Goal: Register for event/course

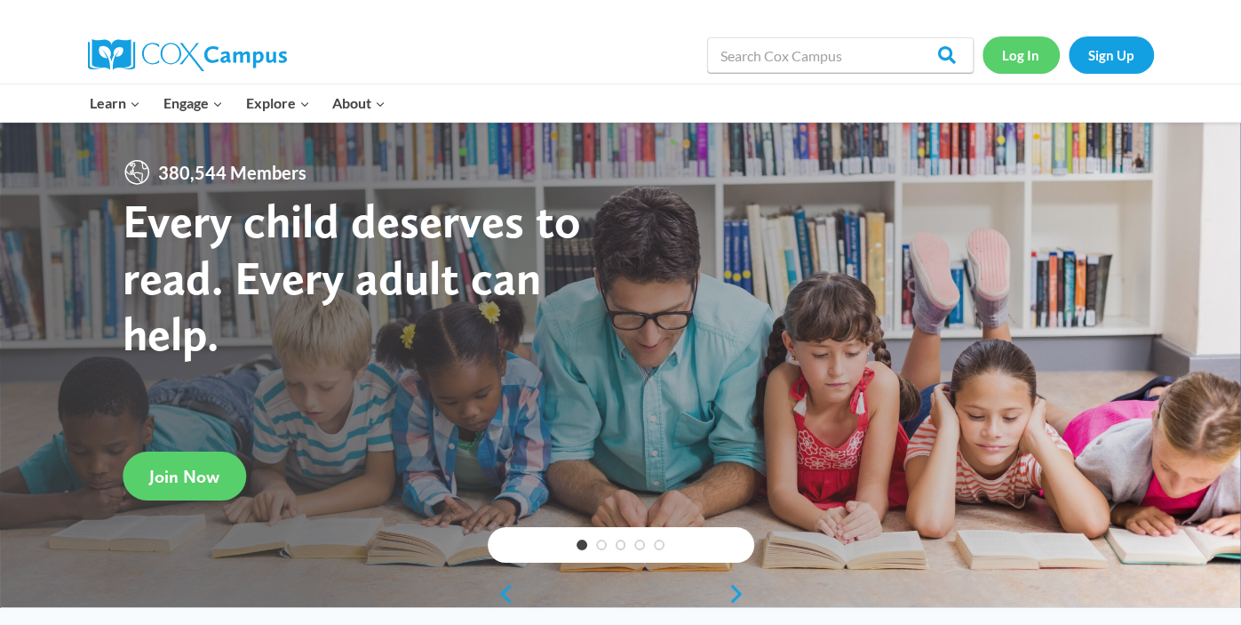
click at [1007, 58] on link "Log In" at bounding box center [1021, 54] width 77 height 36
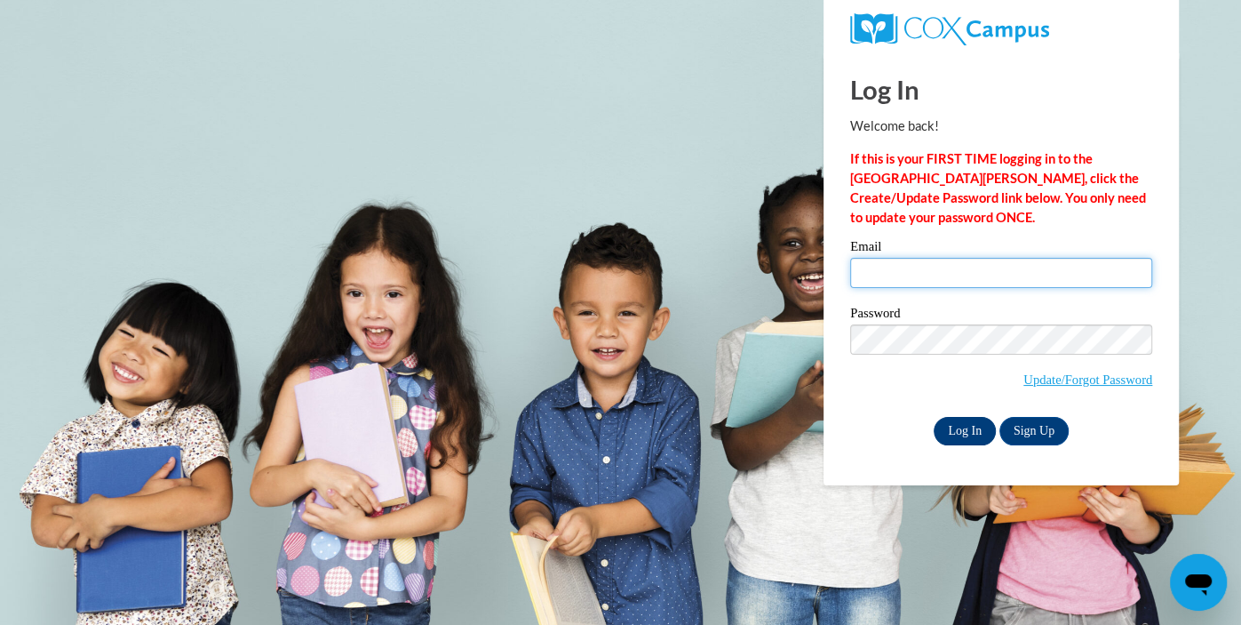
type input "[EMAIL_ADDRESS][DOMAIN_NAME]"
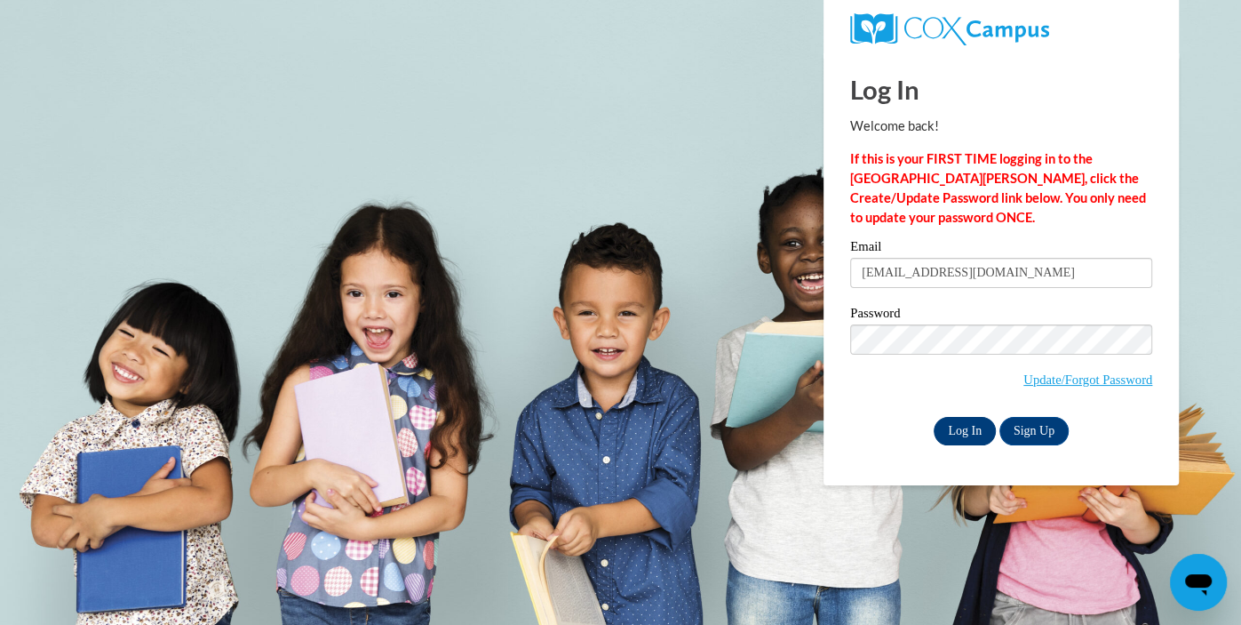
click at [968, 435] on input "Log In" at bounding box center [965, 431] width 62 height 28
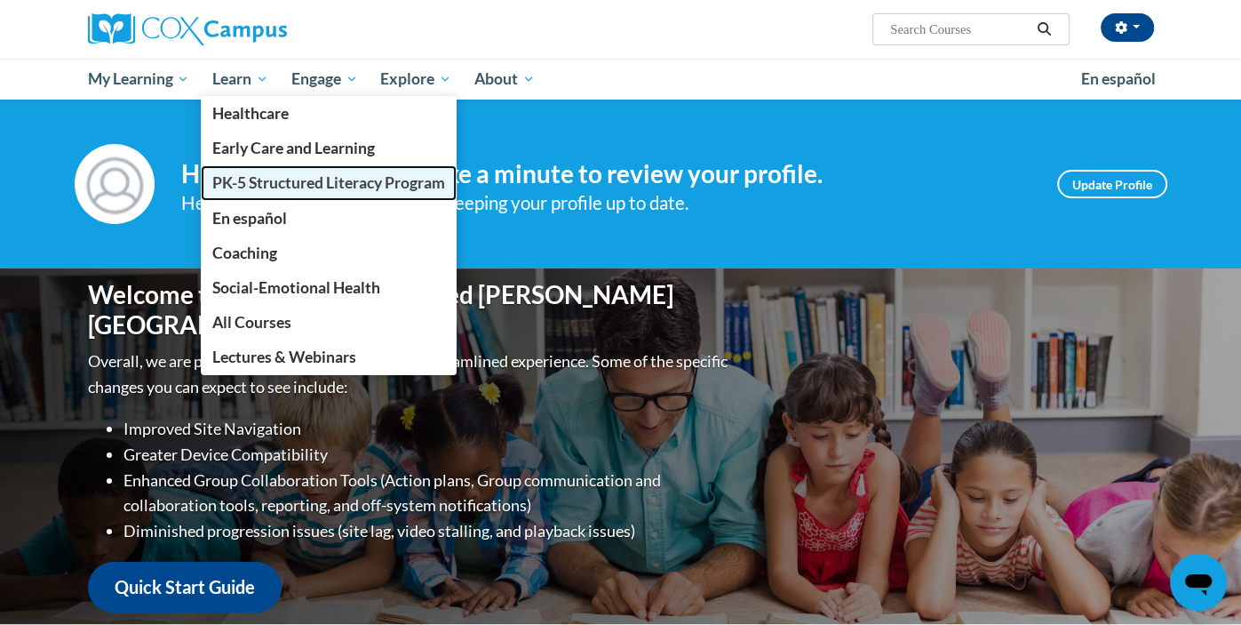
click at [307, 179] on span "PK-5 Structured Literacy Program" at bounding box center [328, 182] width 233 height 19
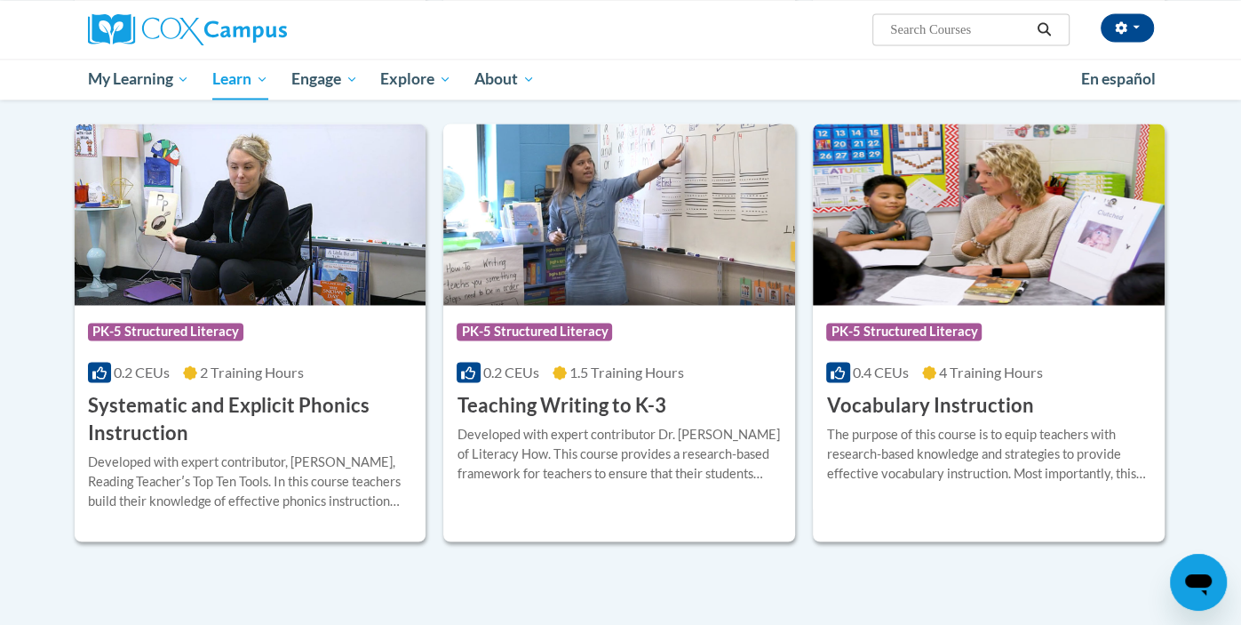
scroll to position [1900, 0]
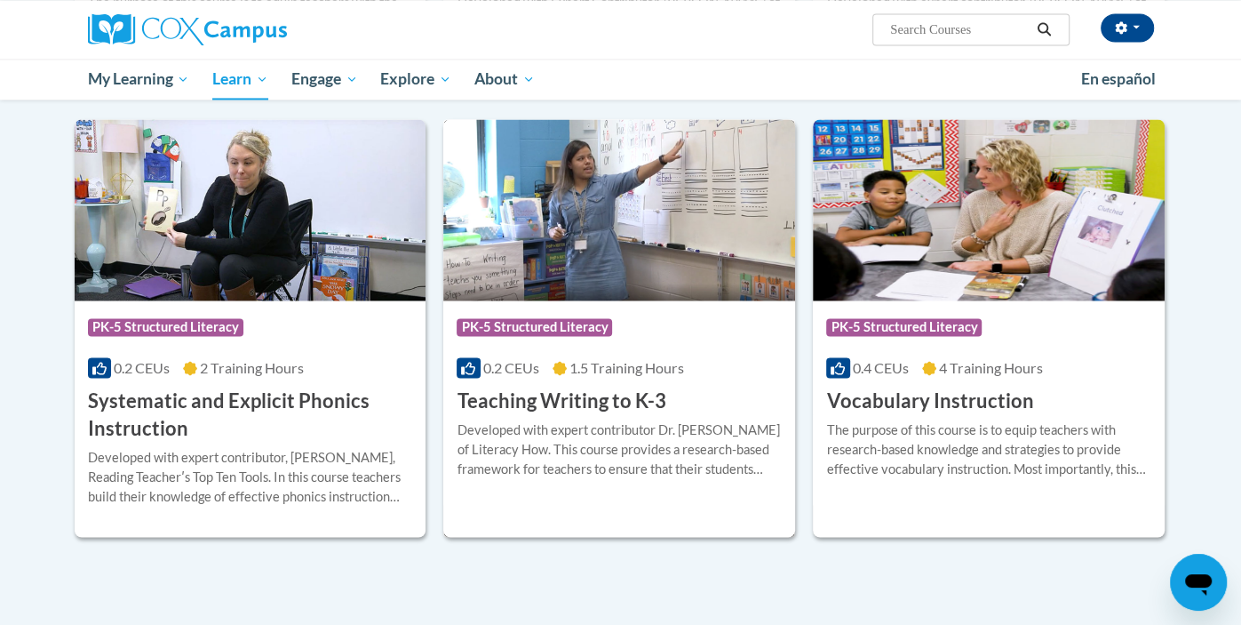
click at [610, 492] on div "More Info Enroll Developed with expert contributor Dr. Margie Gillis of Literac…" at bounding box center [619, 459] width 352 height 91
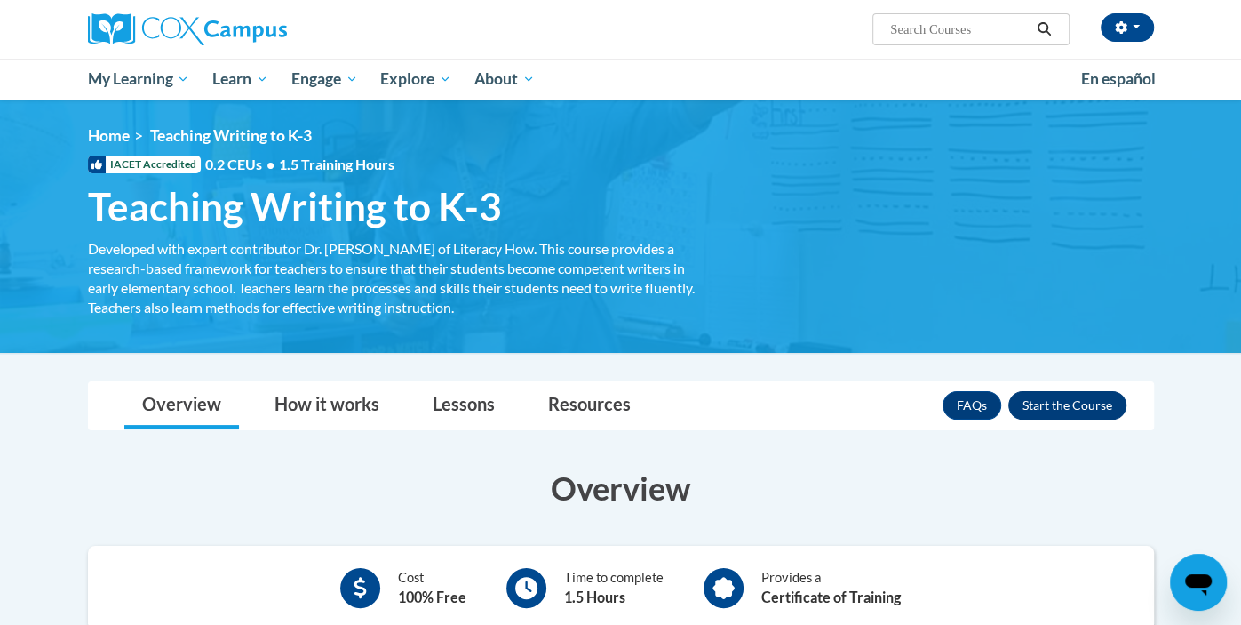
click at [1097, 398] on button "Enroll" at bounding box center [1068, 405] width 118 height 28
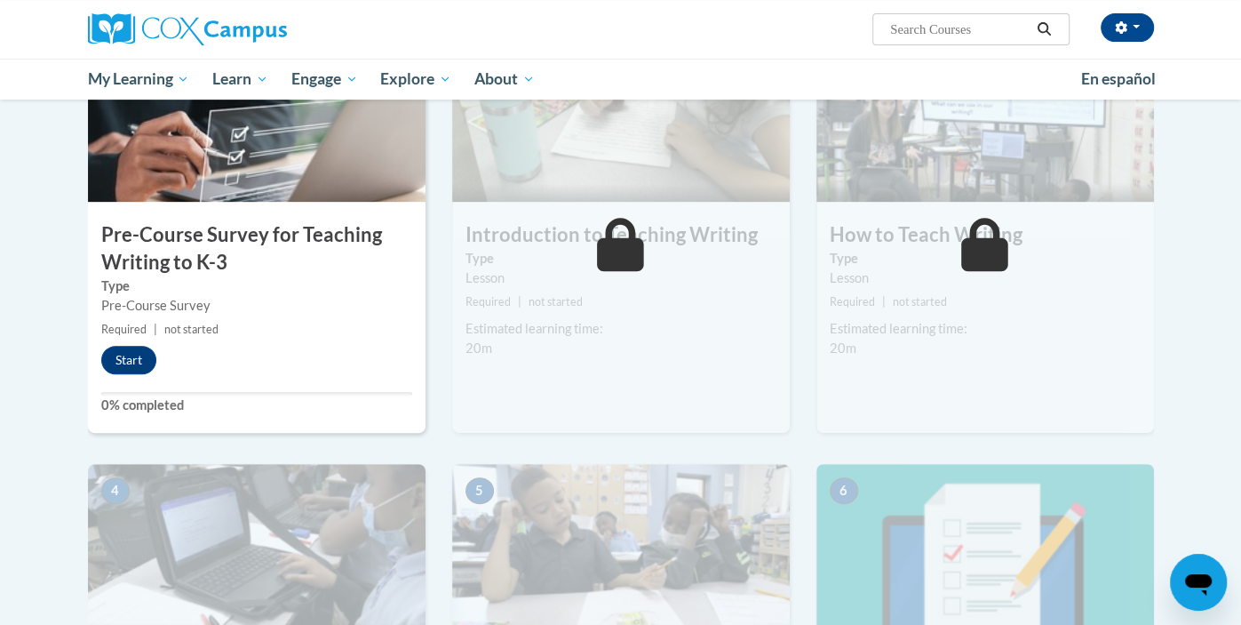
scroll to position [443, 0]
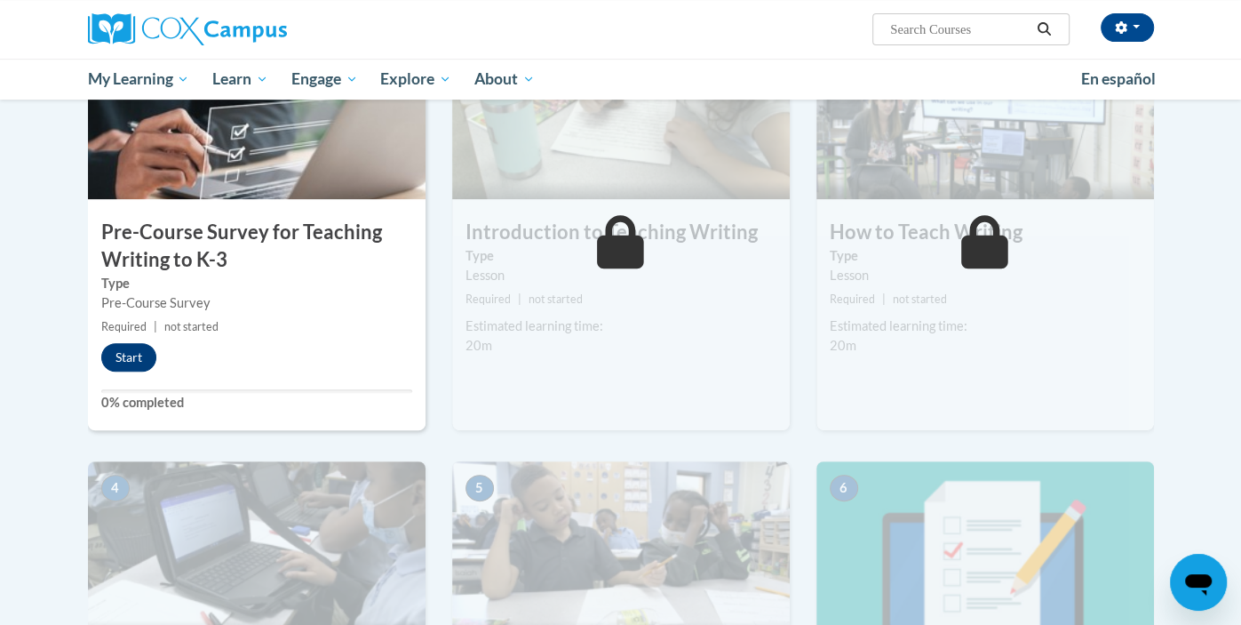
click at [127, 355] on button "Start" at bounding box center [128, 357] width 55 height 28
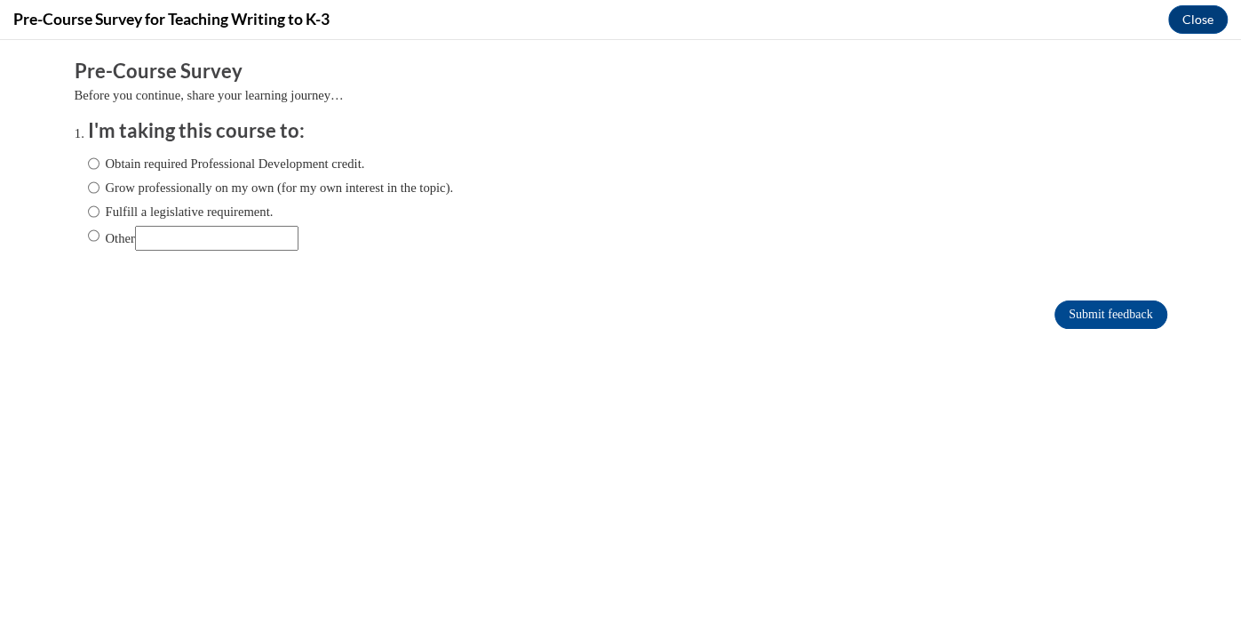
scroll to position [0, 0]
click at [365, 161] on label "Obtain required Professional Development credit." at bounding box center [226, 164] width 277 height 20
click at [100, 161] on input "Obtain required Professional Development credit." at bounding box center [94, 164] width 12 height 20
radio input "true"
click at [1133, 310] on input "Submit feedback" at bounding box center [1111, 314] width 112 height 28
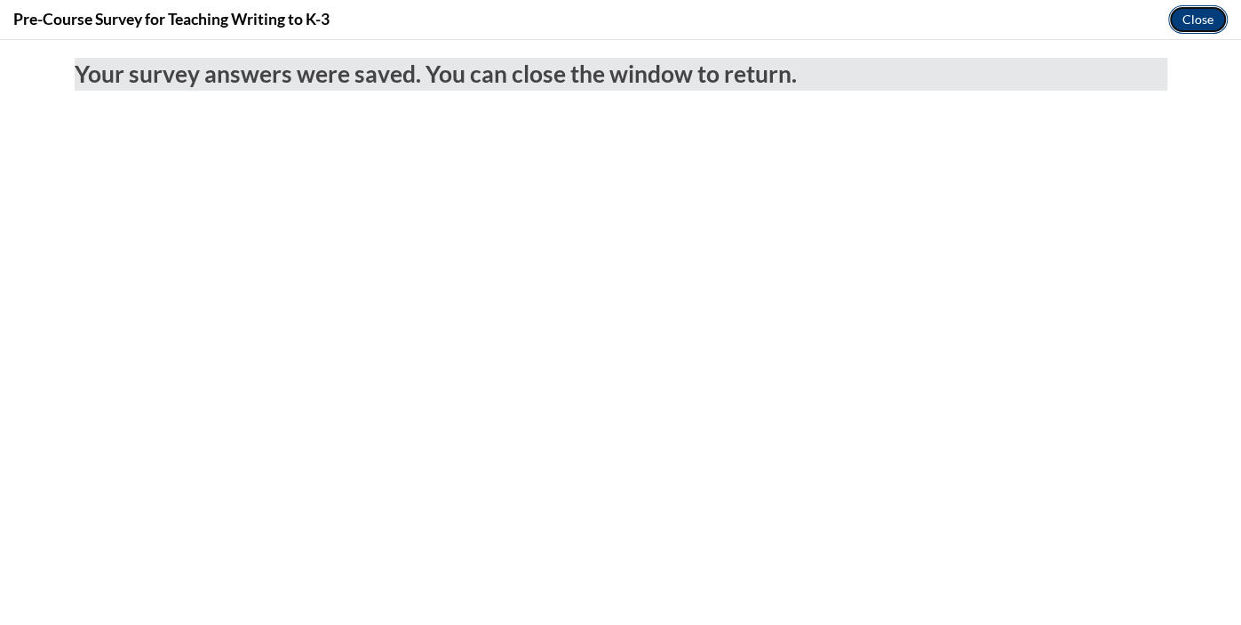
click at [1198, 19] on button "Close" at bounding box center [1199, 19] width 60 height 28
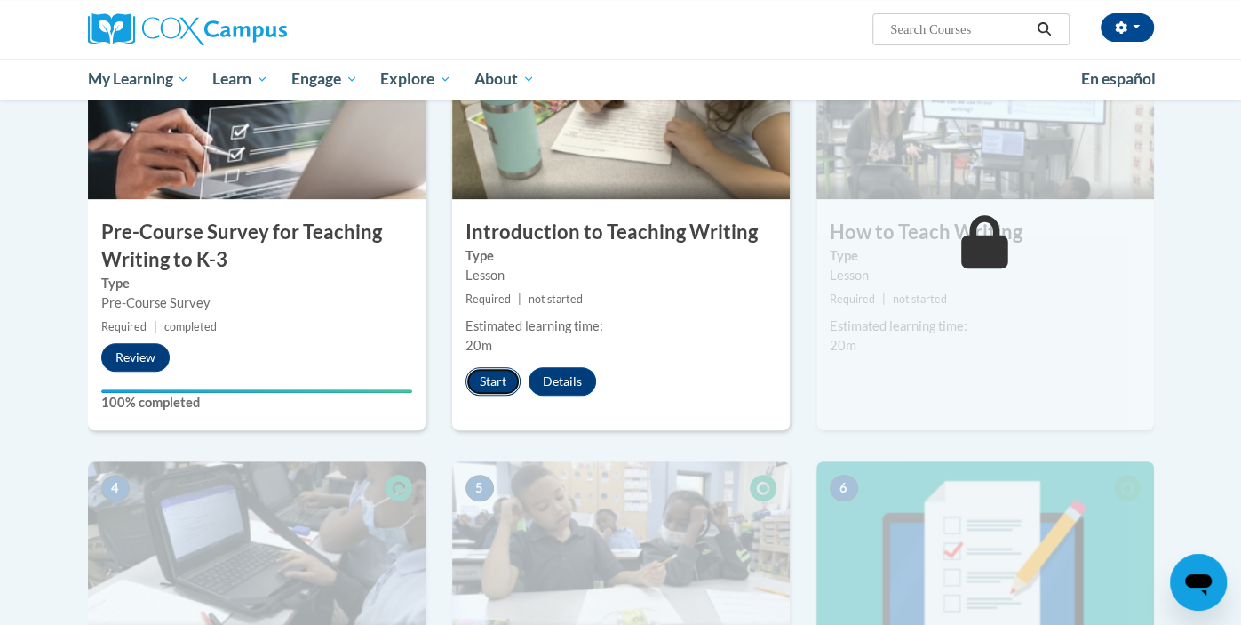
click at [501, 388] on button "Start" at bounding box center [493, 381] width 55 height 28
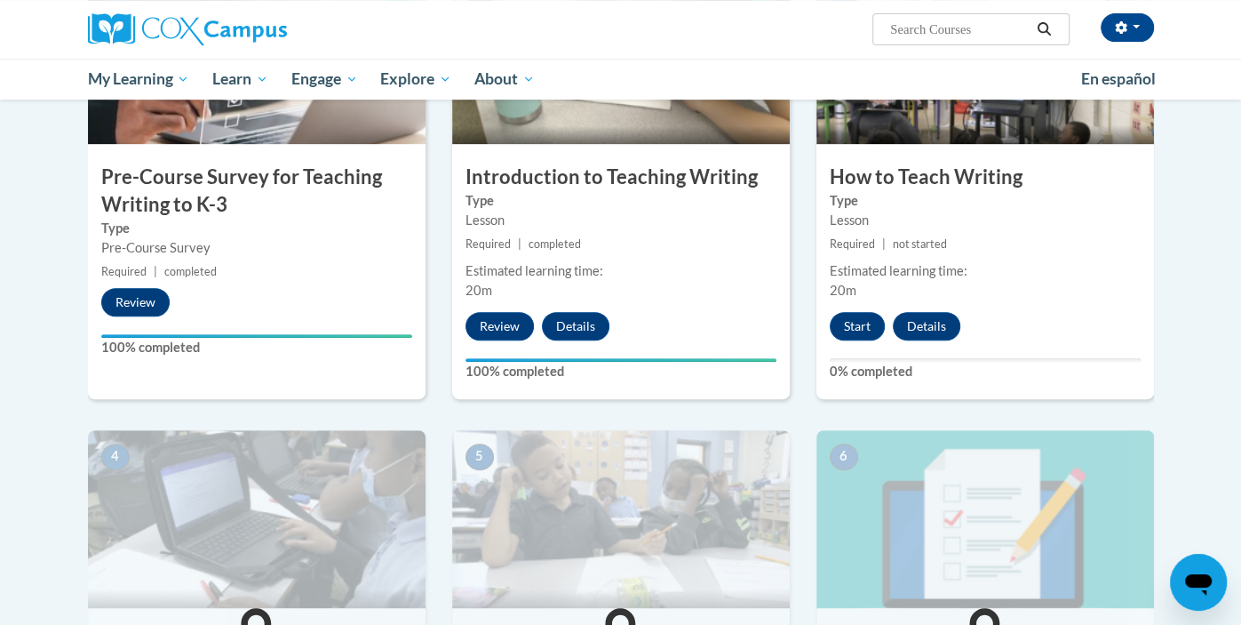
scroll to position [499, 0]
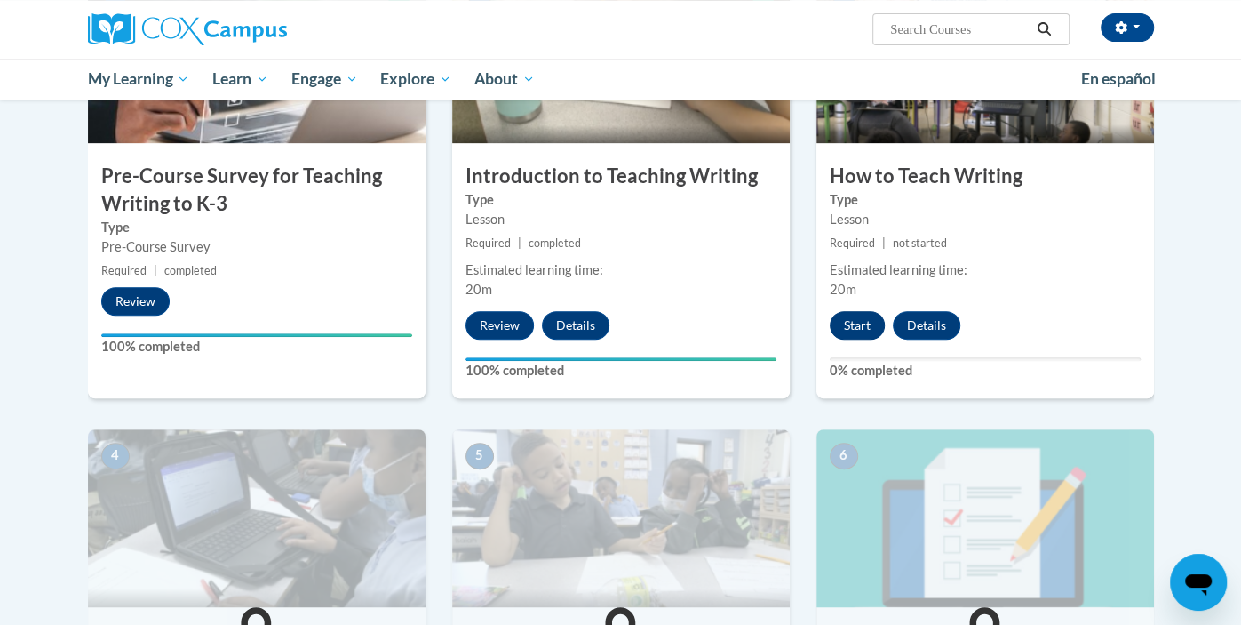
click at [859, 327] on button "Start" at bounding box center [857, 325] width 55 height 28
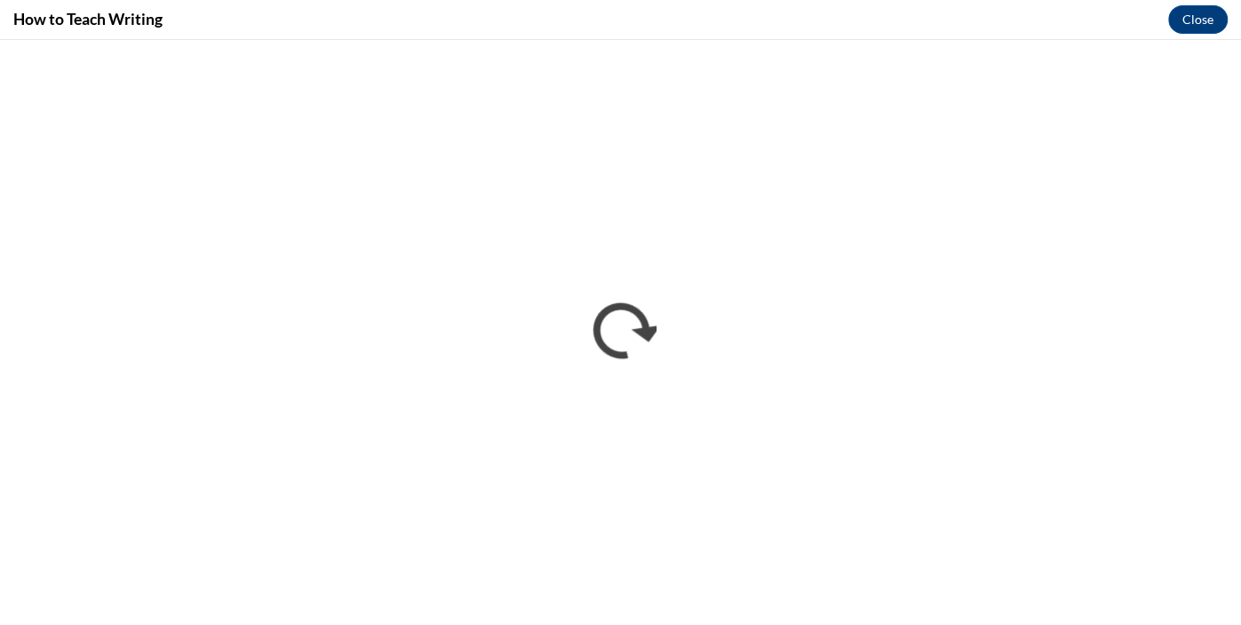
scroll to position [0, 0]
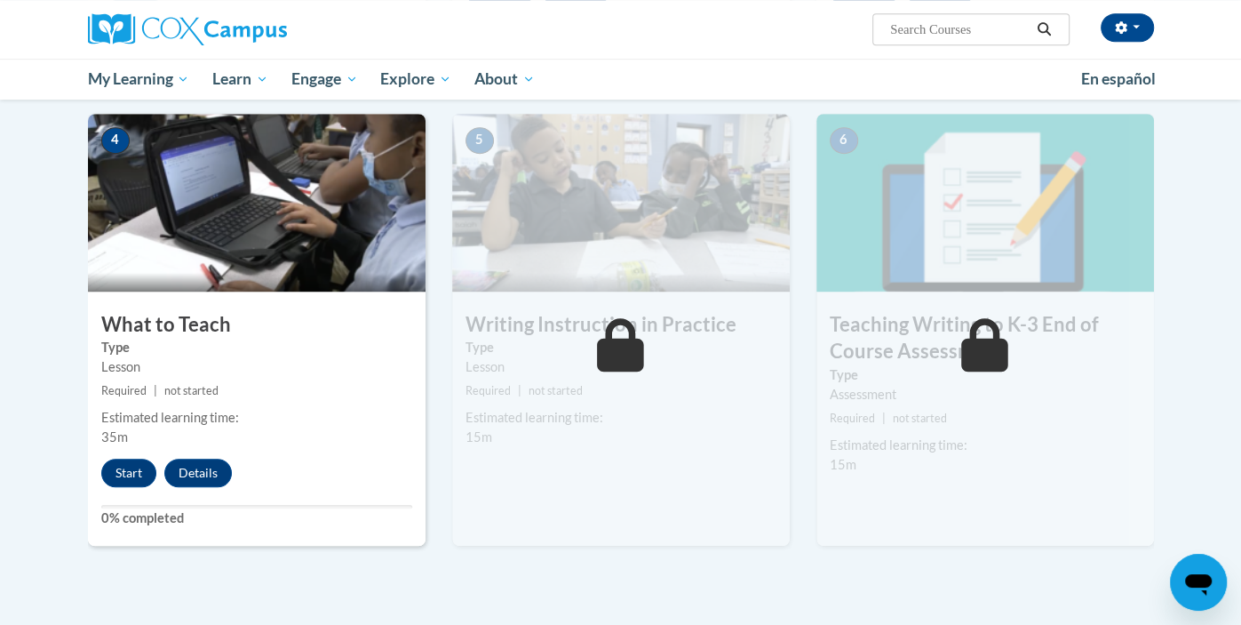
scroll to position [830, 0]
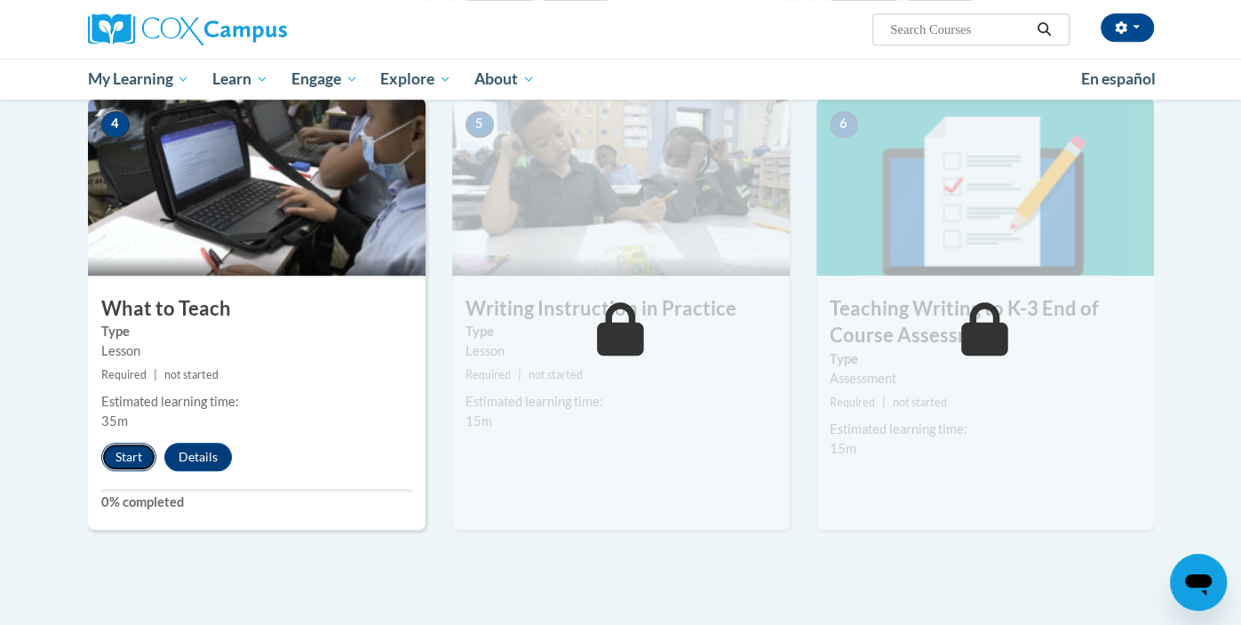
click at [127, 456] on button "Start" at bounding box center [128, 457] width 55 height 28
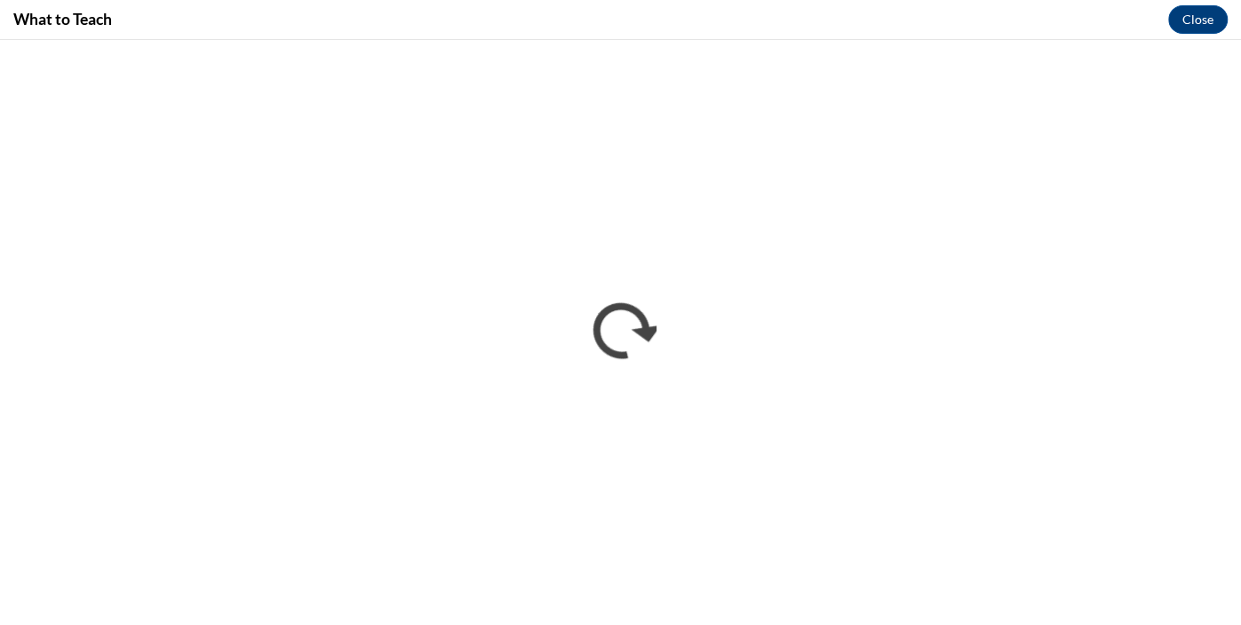
scroll to position [0, 0]
